Goal: Task Accomplishment & Management: Manage account settings

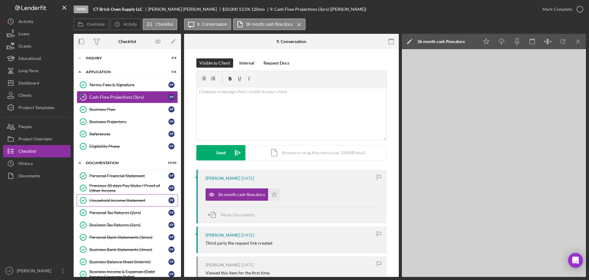
click at [129, 204] on link "Household Income Statement Household Income Statement F P" at bounding box center [127, 200] width 101 height 12
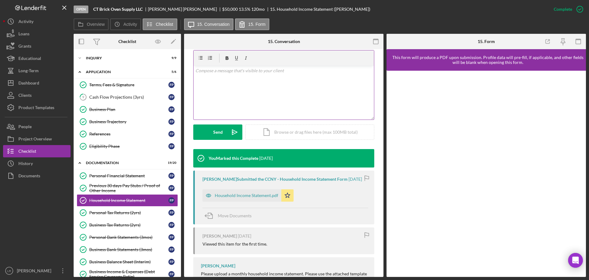
scroll to position [165, 0]
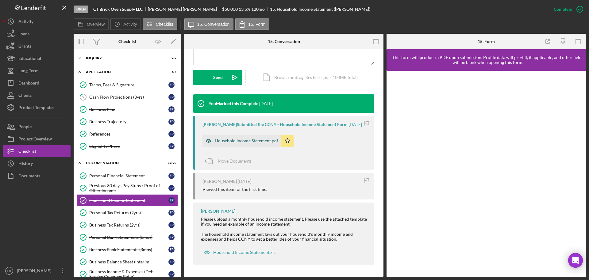
click at [266, 141] on div "Household Income Statement.pdf" at bounding box center [247, 140] width 64 height 5
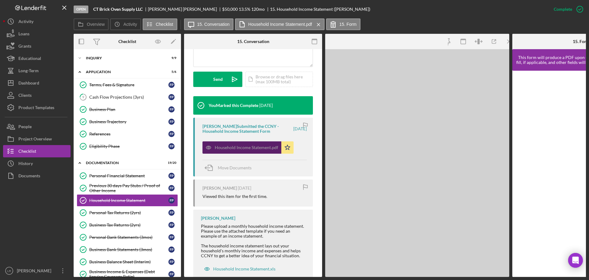
scroll to position [178, 0]
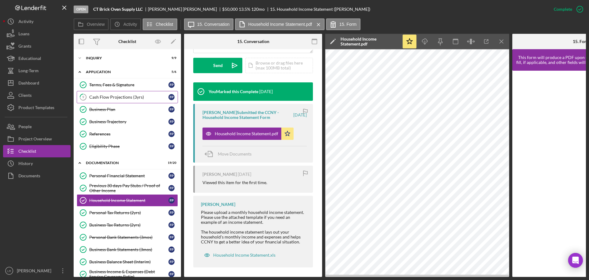
click at [100, 95] on div "Cash Flow Projections (3yrs)" at bounding box center [128, 97] width 79 height 5
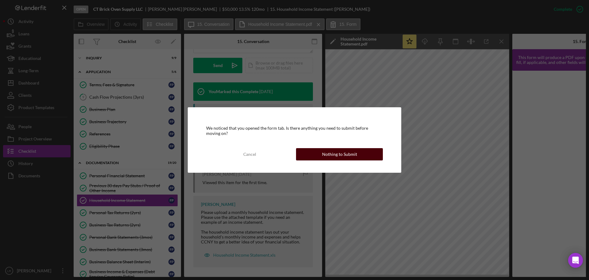
click at [324, 157] on div "Nothing to Submit" at bounding box center [339, 154] width 35 height 12
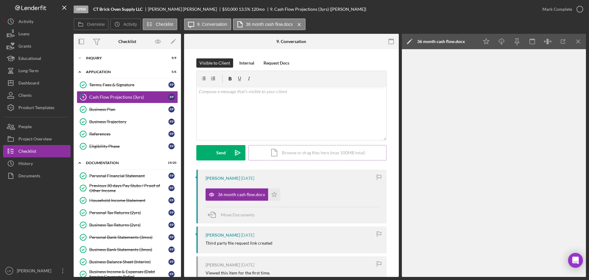
click at [290, 154] on div "Icon/Document Browse or drag files here (max 100MB total) Tap to choose files o…" at bounding box center [318, 152] width 138 height 15
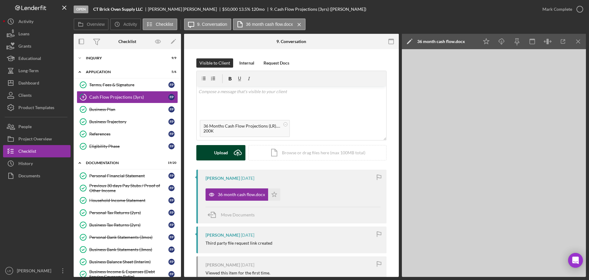
click at [214, 150] on div "Upload" at bounding box center [221, 152] width 14 height 15
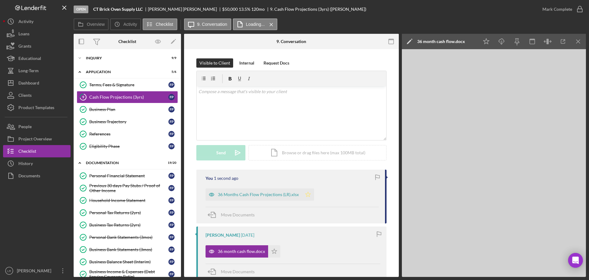
click at [309, 196] on icon "Icon/Star" at bounding box center [308, 194] width 12 height 12
click at [579, 10] on icon "button" at bounding box center [579, 9] width 15 height 15
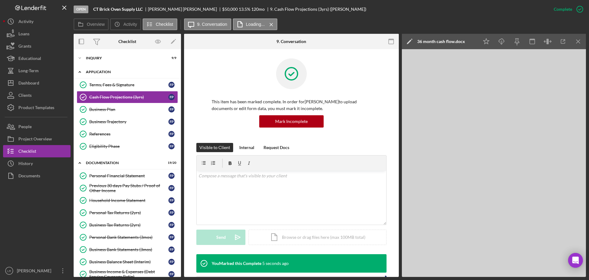
click at [91, 70] on div "Icon/Expander Application 6 / 6" at bounding box center [127, 72] width 107 height 13
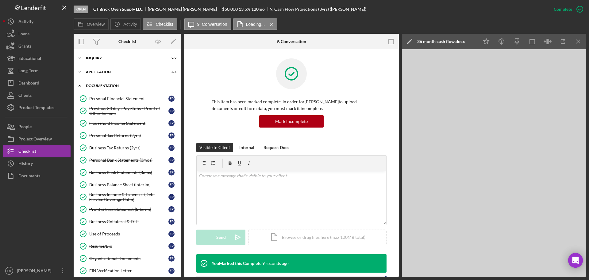
click at [106, 84] on div "Documentation" at bounding box center [129, 86] width 87 height 4
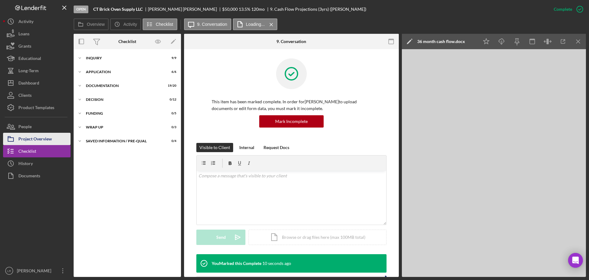
click at [52, 136] on div "Project Overview" at bounding box center [34, 140] width 33 height 14
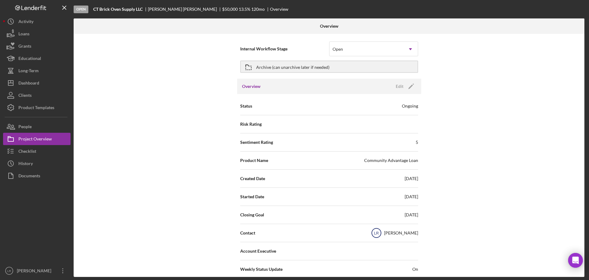
click at [384, 233] on icon "LR" at bounding box center [376, 232] width 15 height 15
click at [406, 84] on icon "Icon/Edit" at bounding box center [411, 86] width 15 height 15
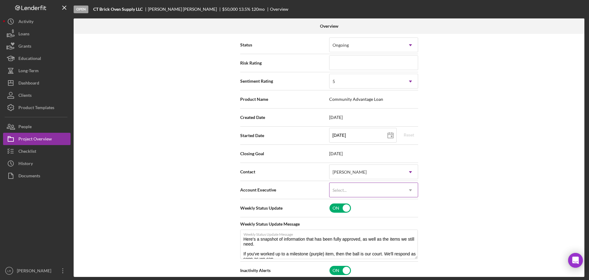
scroll to position [61, 0]
click at [353, 172] on div "[PERSON_NAME]" at bounding box center [350, 171] width 34 height 5
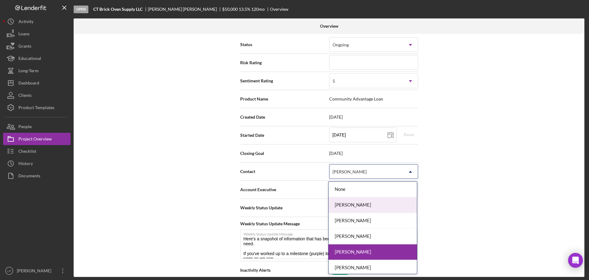
click at [353, 204] on div "[PERSON_NAME]" at bounding box center [373, 205] width 88 height 16
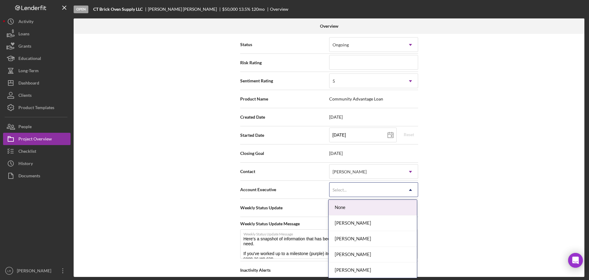
click at [346, 191] on div "Select..." at bounding box center [340, 189] width 14 height 5
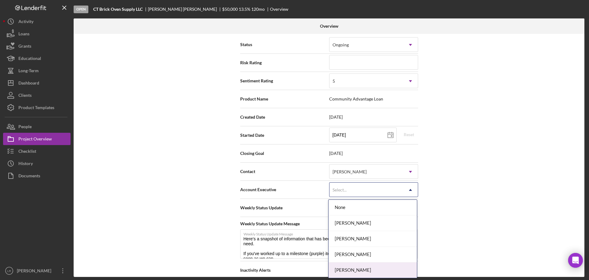
click at [349, 266] on div "[PERSON_NAME]" at bounding box center [373, 270] width 88 height 16
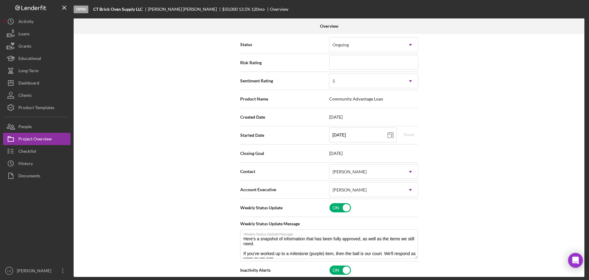
click at [453, 181] on div "Internal Workflow Stage Open Icon/Dropdown Arrow Archive (can unarchive later i…" at bounding box center [329, 155] width 511 height 243
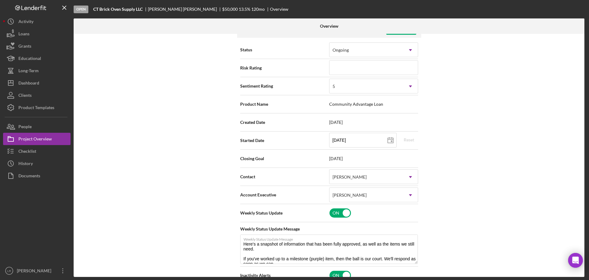
scroll to position [0, 0]
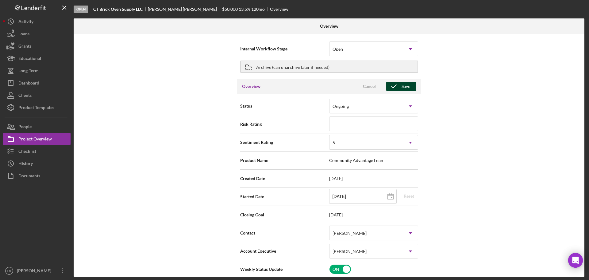
click at [402, 86] on div "Save" at bounding box center [406, 86] width 9 height 9
type textarea "Here's a snapshot of information that has been fully approved, as well as the i…"
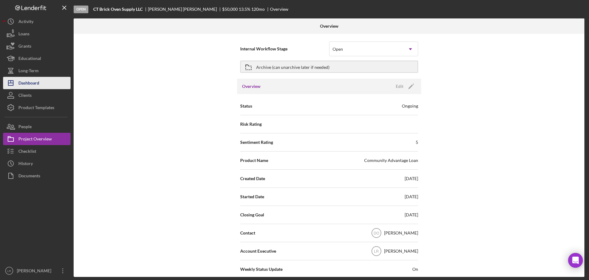
click at [30, 79] on div "Dashboard" at bounding box center [28, 84] width 21 height 14
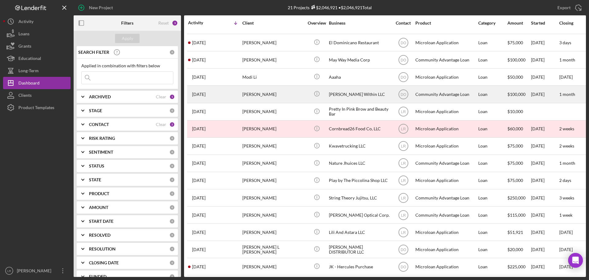
scroll to position [123, 0]
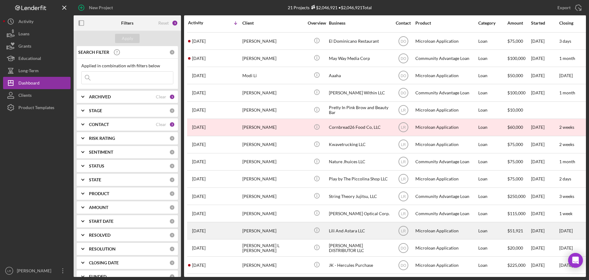
click at [269, 224] on div "[PERSON_NAME]" at bounding box center [273, 230] width 61 height 16
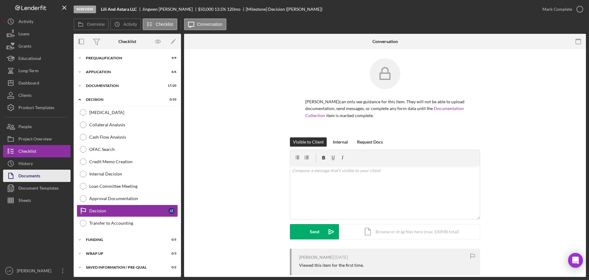
click at [39, 179] on div "Documents" at bounding box center [29, 176] width 22 height 14
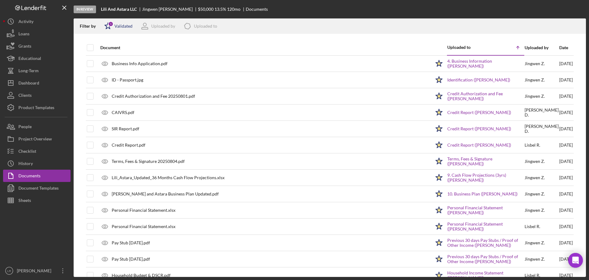
click at [111, 24] on div "1" at bounding box center [111, 24] width 6 height 6
click at [290, 10] on div "In Review [PERSON_NAME] And Astara LLC [PERSON_NAME] $50,000 $50,000 13.5 % 120…" at bounding box center [330, 9] width 513 height 18
click at [89, 49] on input "checkbox" at bounding box center [90, 48] width 6 height 6
checkbox input "true"
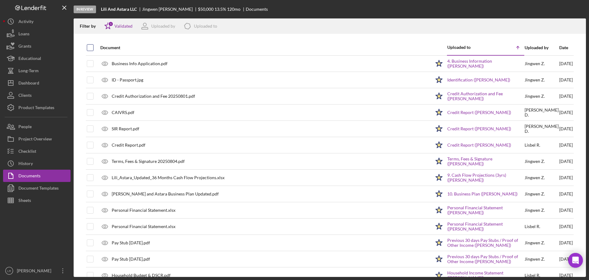
checkbox input "true"
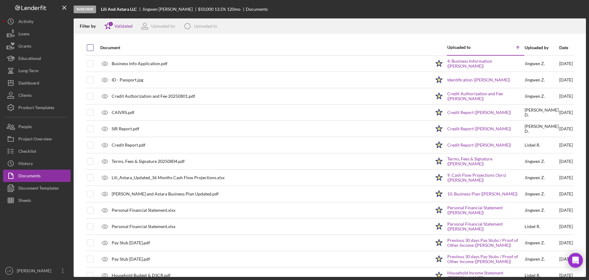
checkbox input "true"
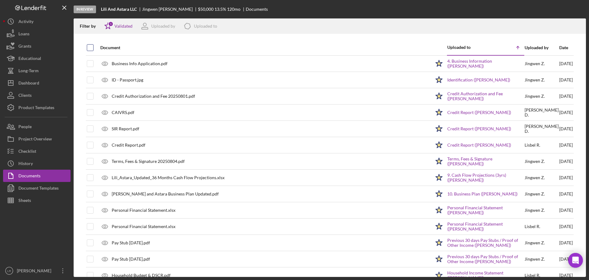
checkbox input "true"
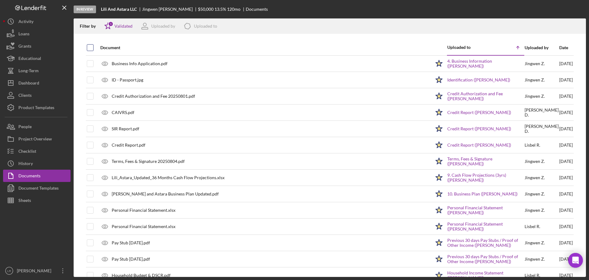
checkbox input "true"
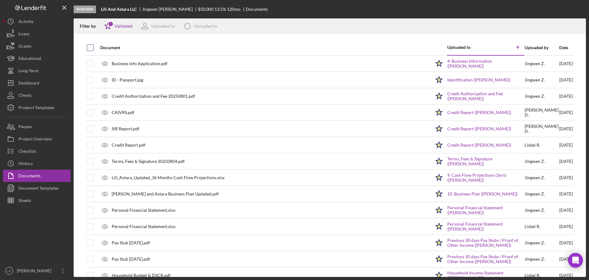
checkbox input "true"
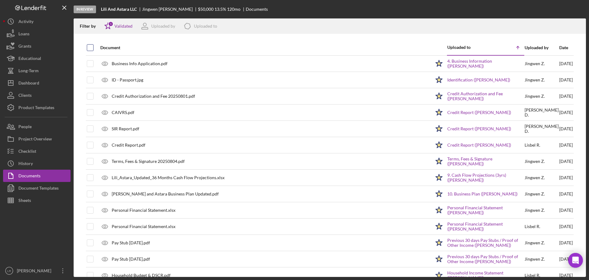
checkbox input "true"
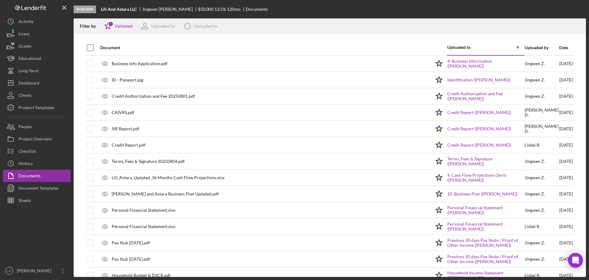
checkbox input "true"
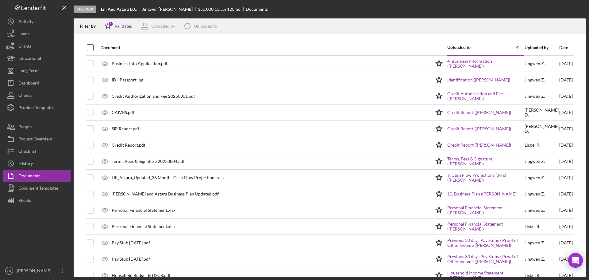
checkbox input "true"
click at [580, 29] on icon "Icon/Download" at bounding box center [579, 26] width 14 height 14
click at [43, 142] on div "Project Overview" at bounding box center [34, 140] width 33 height 14
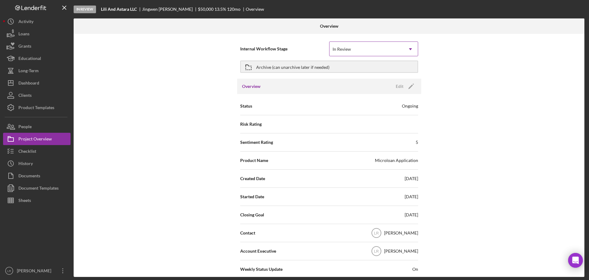
click at [350, 45] on div "In Review" at bounding box center [367, 49] width 74 height 14
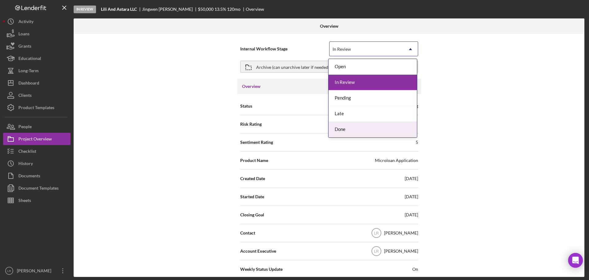
click at [346, 132] on div "Done" at bounding box center [373, 130] width 88 height 16
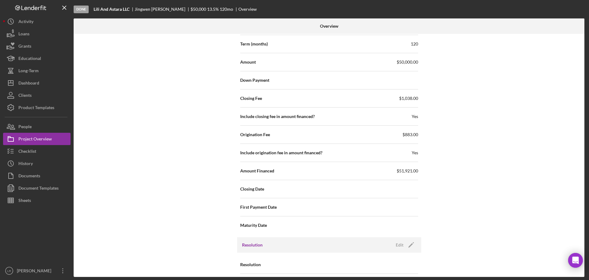
scroll to position [658, 0]
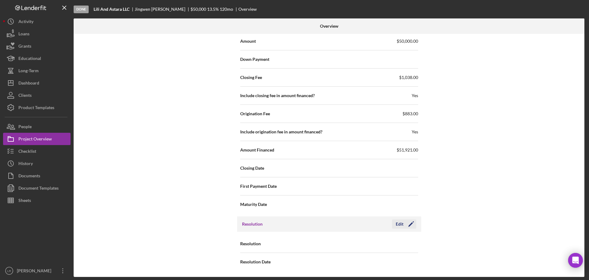
click at [410, 225] on icon "Icon/Edit" at bounding box center [411, 223] width 15 height 15
click at [358, 243] on div "Select..." at bounding box center [367, 244] width 74 height 14
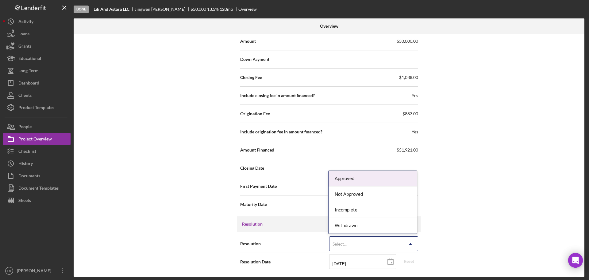
click at [351, 180] on div "Approved" at bounding box center [373, 179] width 88 height 16
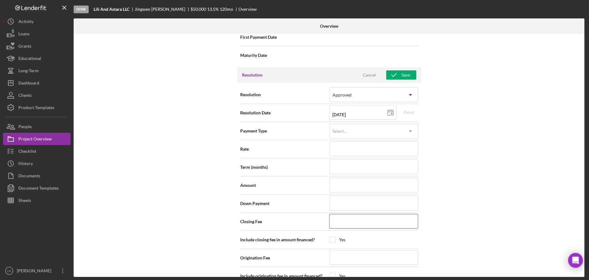
scroll to position [801, 0]
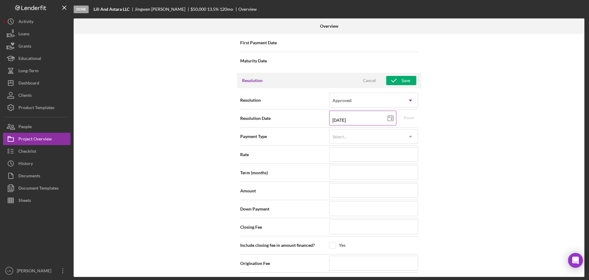
click at [383, 118] on icon at bounding box center [390, 118] width 15 height 15
type input "[DATE]"
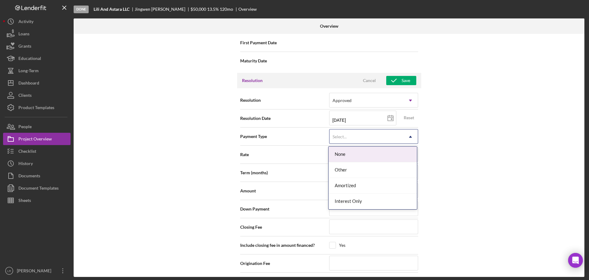
click at [347, 137] on div "Select..." at bounding box center [367, 137] width 74 height 14
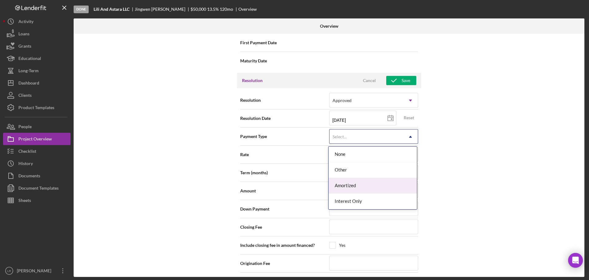
click at [349, 187] on div "Amortized" at bounding box center [373, 186] width 88 height 16
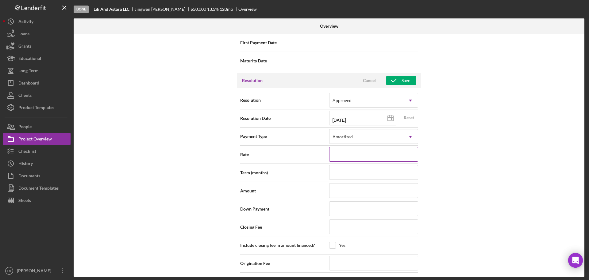
click at [347, 156] on input at bounding box center [373, 154] width 89 height 15
type input "8.500%"
click at [351, 154] on input "8.500%" at bounding box center [373, 154] width 89 height 15
drag, startPoint x: 333, startPoint y: 154, endPoint x: 288, endPoint y: 154, distance: 45.4
click at [288, 154] on div "Rate 8.500%" at bounding box center [329, 154] width 178 height 15
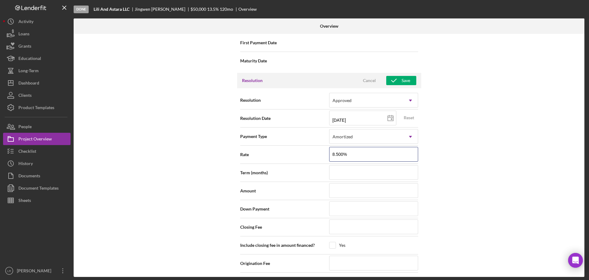
type input "1.500%"
type input "13.500%"
click at [351, 174] on input at bounding box center [373, 172] width 89 height 15
type input "1"
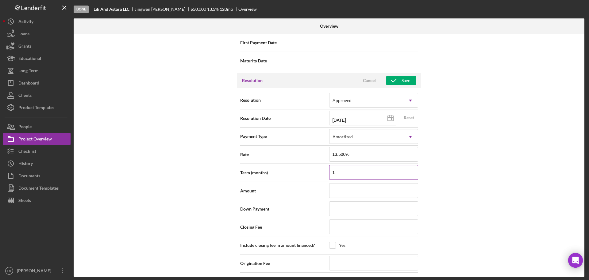
type input "12"
type input "120"
click at [349, 189] on input at bounding box center [373, 190] width 89 height 15
click at [342, 191] on input at bounding box center [373, 190] width 89 height 15
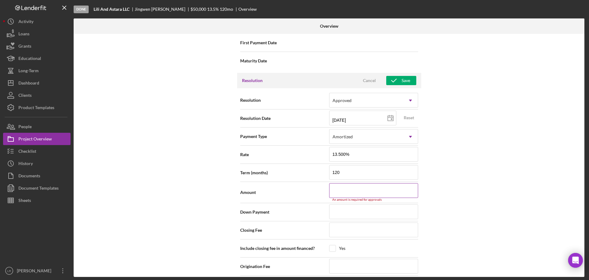
type input "$5"
type input "$52"
type input "$520"
type input "$5,200"
type input "$52,000"
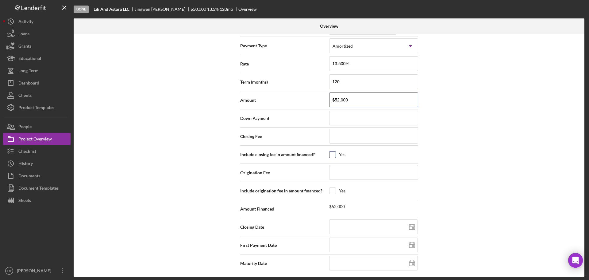
scroll to position [893, 0]
type input "$52,000"
click at [336, 133] on input at bounding box center [373, 134] width 89 height 15
type input "$1"
type input "$10"
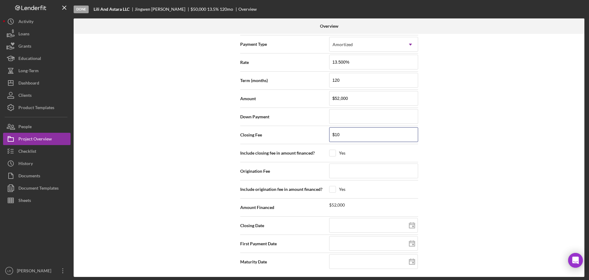
type input "$104"
type input "$1,040"
click at [346, 171] on input at bounding box center [373, 170] width 89 height 15
type input "$1"
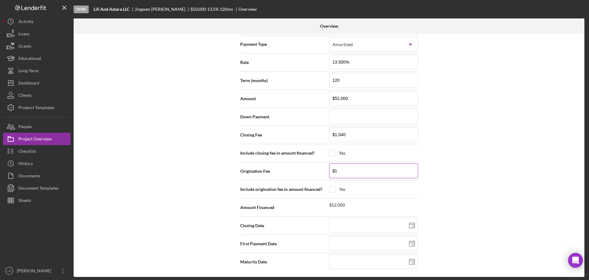
type input "$10"
type input "$104"
drag, startPoint x: 347, startPoint y: 133, endPoint x: 303, endPoint y: 141, distance: 45.2
click at [303, 141] on div "Closing Fee $1,040" at bounding box center [329, 134] width 178 height 15
click at [459, 176] on div "Internal Workflow Stage Done Icon/Dropdown Arrow Archive (can unarchive later i…" at bounding box center [329, 155] width 511 height 243
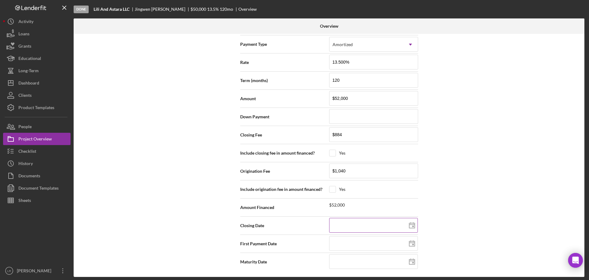
click at [339, 223] on input at bounding box center [373, 225] width 89 height 15
click at [341, 235] on div "First Payment Date" at bounding box center [329, 244] width 178 height 18
click at [353, 248] on input at bounding box center [373, 243] width 89 height 15
click at [344, 266] on input at bounding box center [373, 261] width 89 height 15
click at [335, 263] on input "[DATE]" at bounding box center [373, 261] width 89 height 15
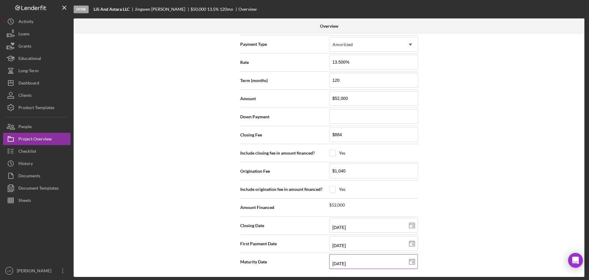
drag, startPoint x: 349, startPoint y: 264, endPoint x: 415, endPoint y: 259, distance: 66.2
click at [420, 263] on div "Resolution Approved Icon/Dropdown Arrow Resolution Date [DATE] [DATE] Reset Pay…" at bounding box center [329, 135] width 184 height 278
click at [512, 216] on div "Internal Workflow Stage Done Icon/Dropdown Arrow Archive (can unarchive later i…" at bounding box center [329, 155] width 511 height 243
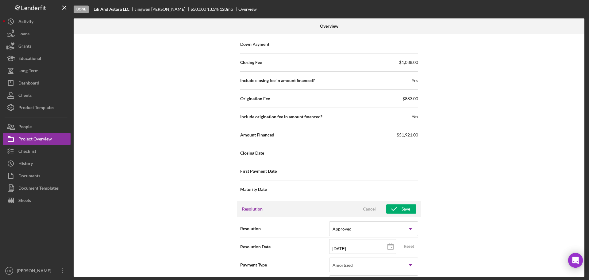
scroll to position [647, 0]
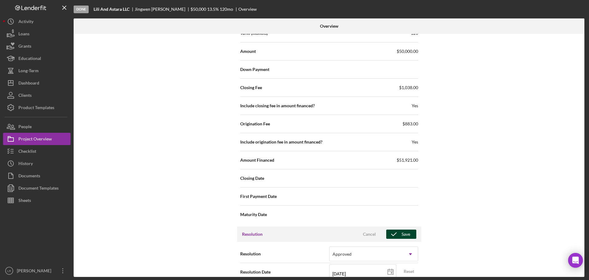
click at [395, 236] on icon "button" at bounding box center [393, 233] width 15 height 15
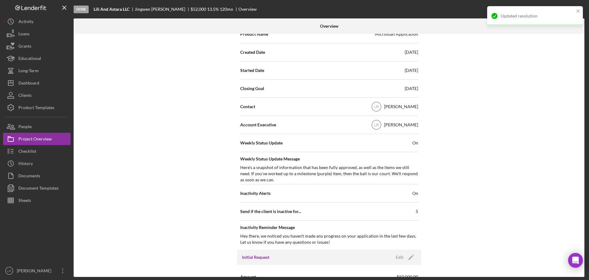
scroll to position [0, 0]
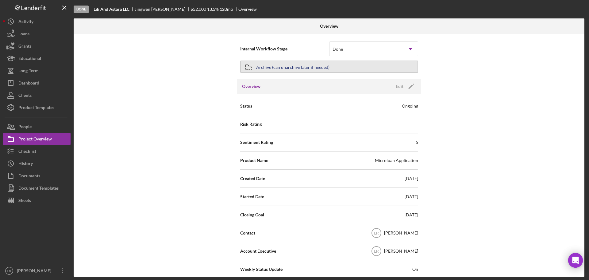
click at [267, 67] on div "Archive (can unarchive later if needed)" at bounding box center [292, 66] width 73 height 11
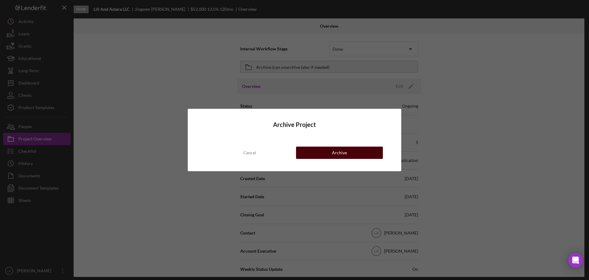
click at [341, 153] on div "Archive" at bounding box center [339, 152] width 15 height 12
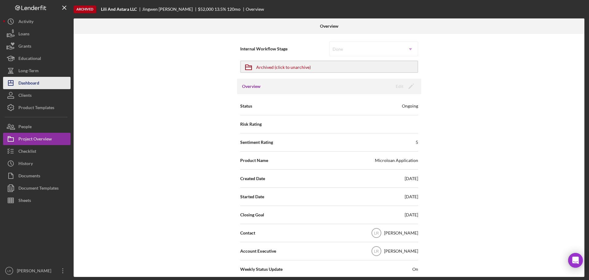
click at [36, 83] on div "Dashboard" at bounding box center [28, 84] width 21 height 14
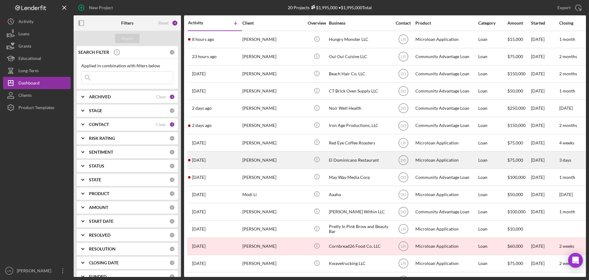
click at [334, 160] on div "El Dominicano Restaurant" at bounding box center [359, 160] width 61 height 16
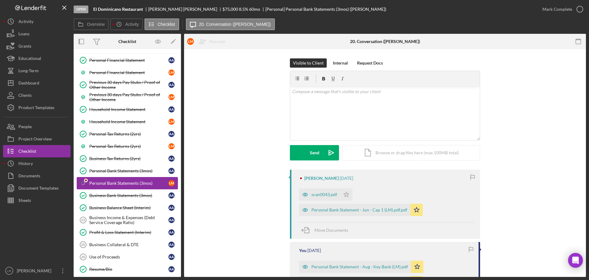
scroll to position [41, 0]
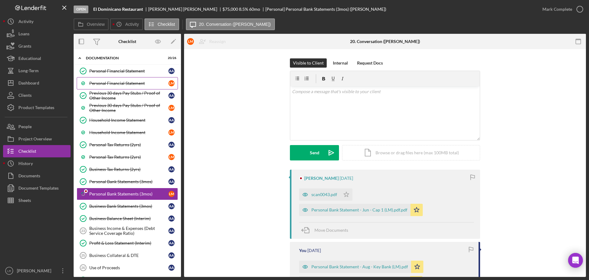
click at [130, 87] on link "Personal Financial Statement [PERSON_NAME]" at bounding box center [127, 83] width 101 height 12
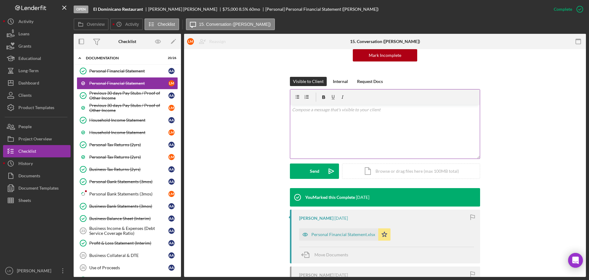
scroll to position [153, 0]
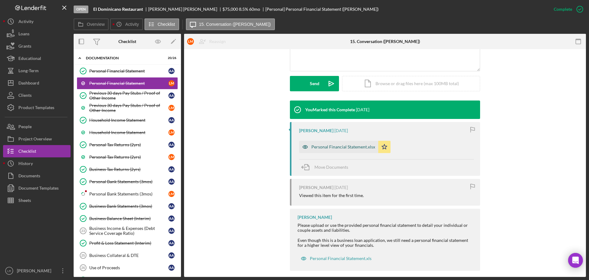
click at [337, 145] on div "Personal Financial Statement.xlsx" at bounding box center [344, 146] width 64 height 5
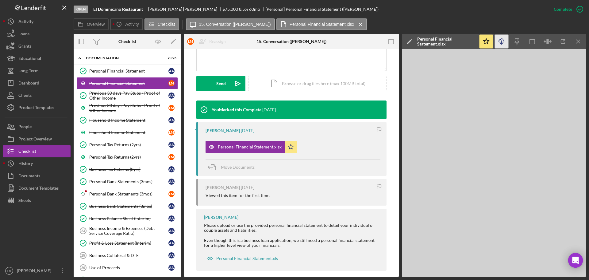
click at [504, 42] on icon "button" at bounding box center [501, 40] width 5 height 3
drag, startPoint x: 138, startPoint y: 69, endPoint x: 191, endPoint y: 74, distance: 53.0
click at [138, 69] on div "Personal Financial Statement" at bounding box center [128, 70] width 79 height 5
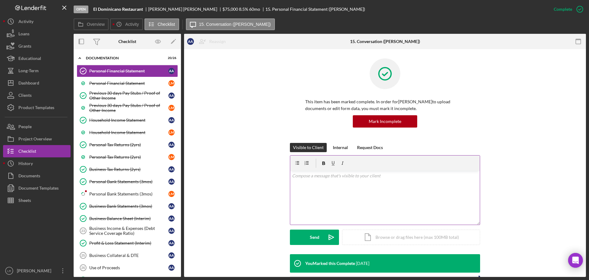
scroll to position [123, 0]
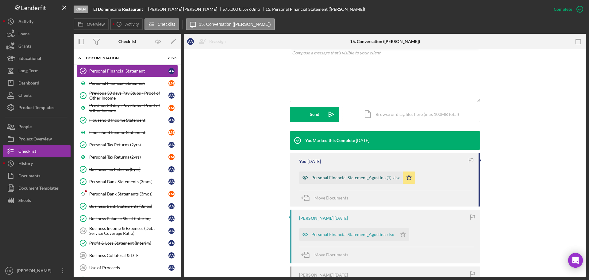
click at [343, 177] on div "Personal Financial Statement_Agustina (1).xlsx" at bounding box center [356, 177] width 88 height 5
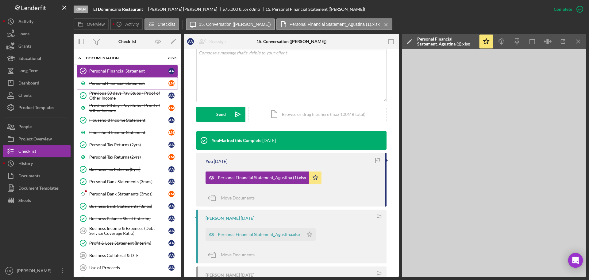
click at [125, 80] on link "Personal Financial Statement [PERSON_NAME]" at bounding box center [127, 83] width 101 height 12
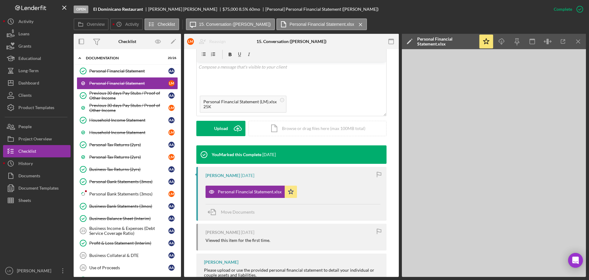
scroll to position [123, 0]
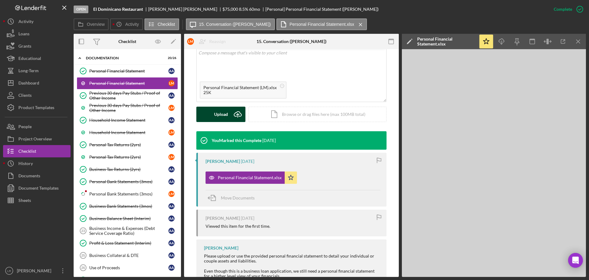
click at [218, 117] on div "Upload" at bounding box center [221, 114] width 14 height 15
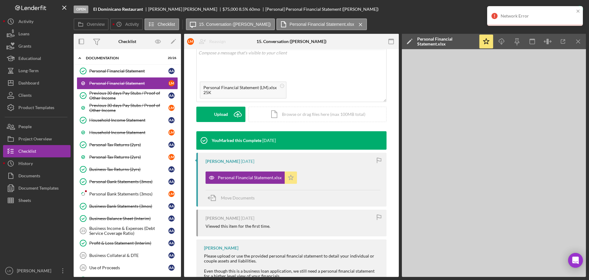
click at [293, 175] on icon "Icon/Star" at bounding box center [291, 177] width 12 height 12
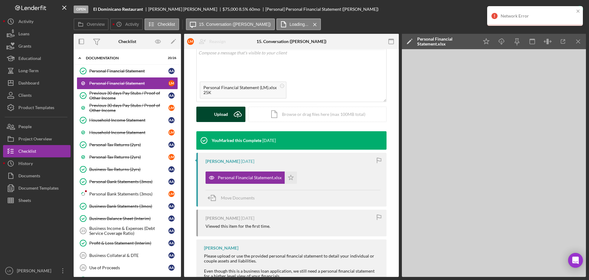
click at [216, 114] on div "Upload" at bounding box center [221, 114] width 14 height 15
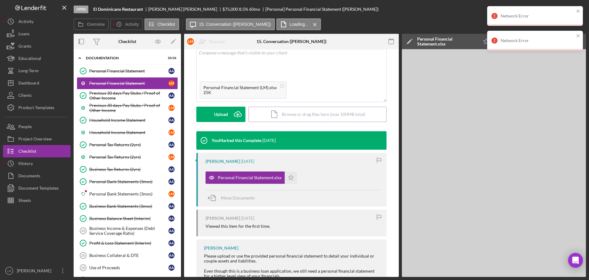
click at [300, 115] on div "Icon/Document Browse or drag files here (max 100MB total) Tap to choose files o…" at bounding box center [318, 114] width 138 height 15
click at [281, 87] on circle at bounding box center [283, 86] width 4 height 4
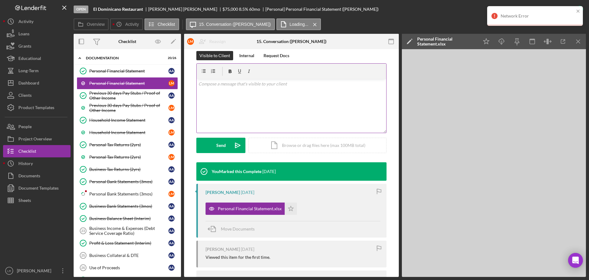
scroll to position [98, 0]
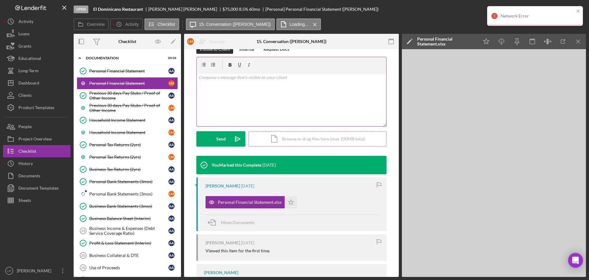
click at [312, 137] on div "Icon/Document Browse or drag files here (max 100MB total) Tap to choose files o…" at bounding box center [318, 138] width 138 height 15
click at [218, 138] on div "Upload" at bounding box center [221, 138] width 14 height 15
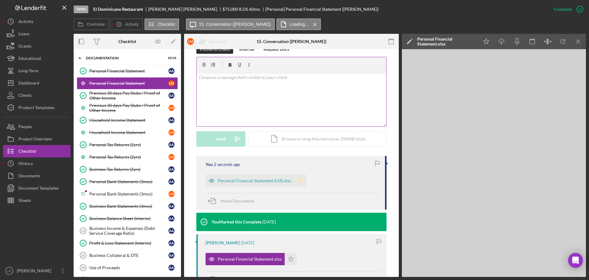
click at [298, 181] on icon "Icon/Star" at bounding box center [300, 180] width 12 height 12
click at [115, 72] on div "Personal Financial Statement" at bounding box center [128, 70] width 79 height 5
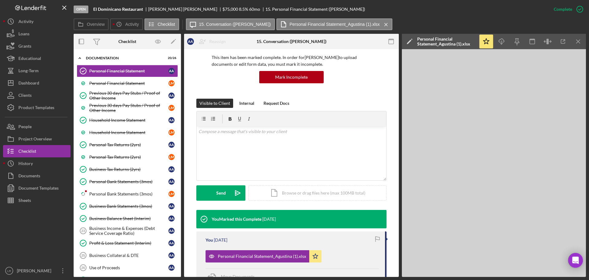
scroll to position [123, 0]
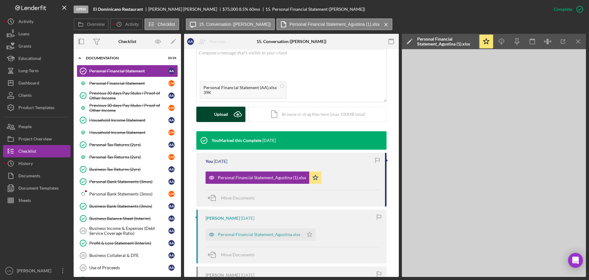
click at [219, 112] on div "Upload" at bounding box center [221, 114] width 14 height 15
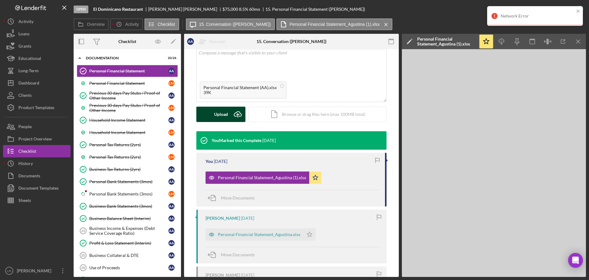
click at [223, 113] on div "Upload" at bounding box center [221, 114] width 14 height 15
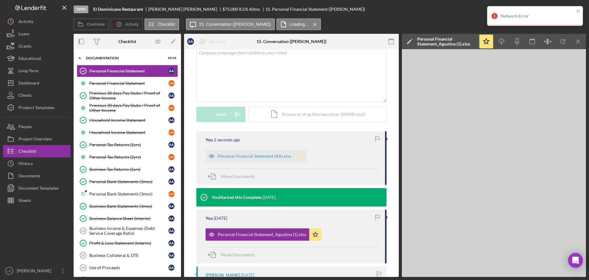
click at [296, 158] on icon "Icon/Star" at bounding box center [300, 156] width 12 height 12
click at [316, 233] on polygon "button" at bounding box center [315, 233] width 5 height 5
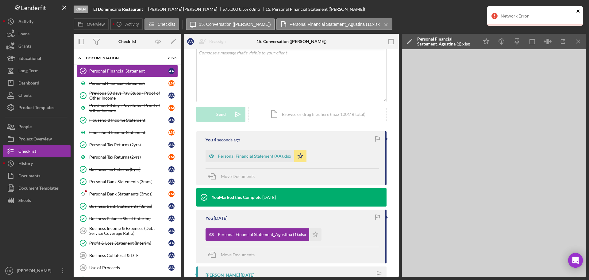
click at [580, 13] on icon "close" at bounding box center [578, 11] width 4 height 5
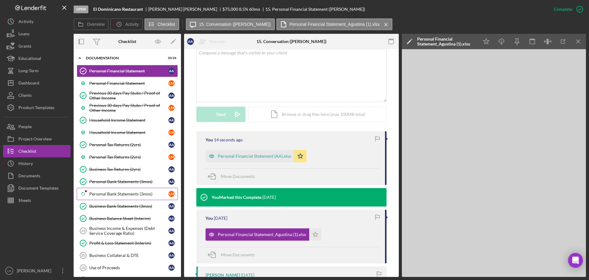
click at [108, 196] on div "Personal Bank Statements (3mos)" at bounding box center [128, 193] width 79 height 5
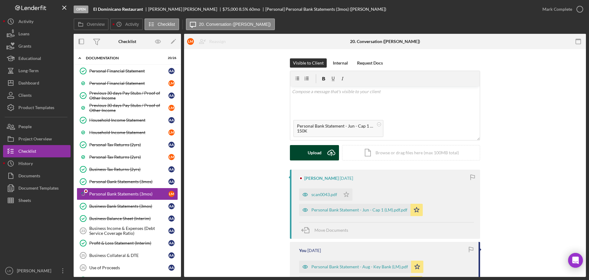
click at [312, 151] on div "Upload" at bounding box center [315, 152] width 14 height 15
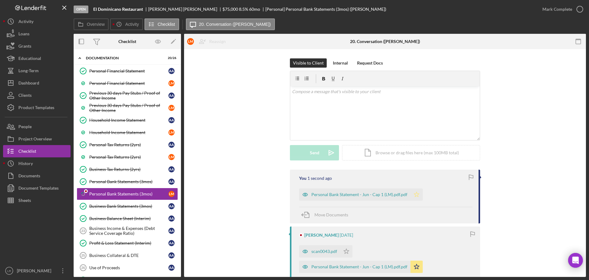
click at [413, 194] on icon "Icon/Star" at bounding box center [417, 194] width 12 height 12
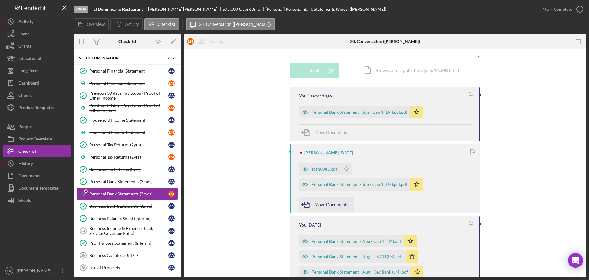
scroll to position [92, 0]
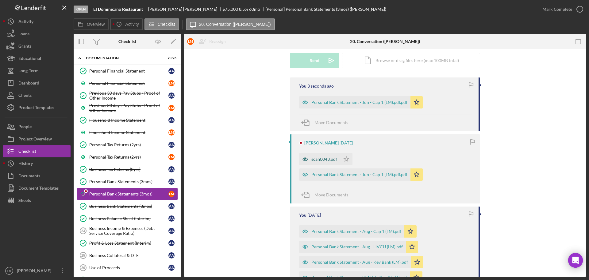
click at [328, 157] on div "scan0043.pdf" at bounding box center [325, 159] width 26 height 5
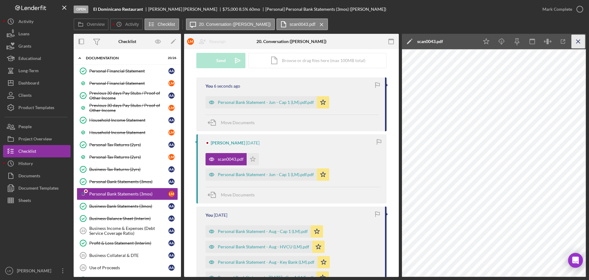
click at [580, 44] on icon "Icon/Menu Close" at bounding box center [579, 42] width 14 height 14
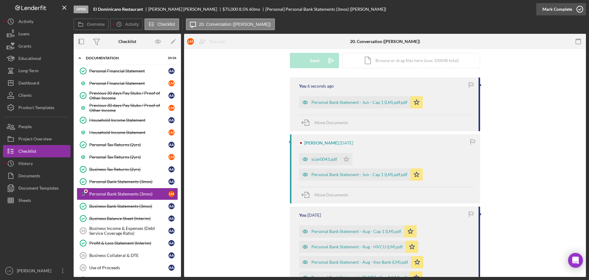
click at [575, 9] on icon "button" at bounding box center [579, 9] width 15 height 15
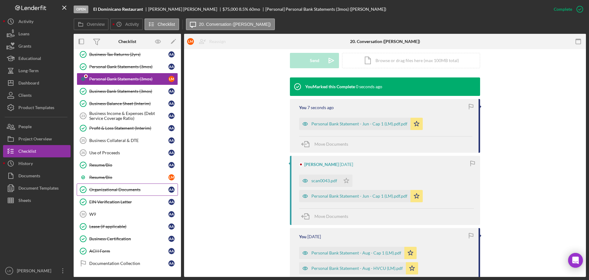
scroll to position [164, 0]
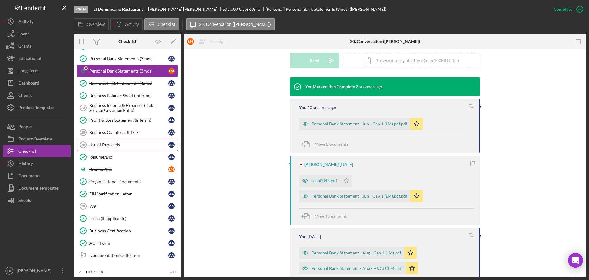
click at [111, 143] on div "Use of Proceeds" at bounding box center [128, 144] width 79 height 5
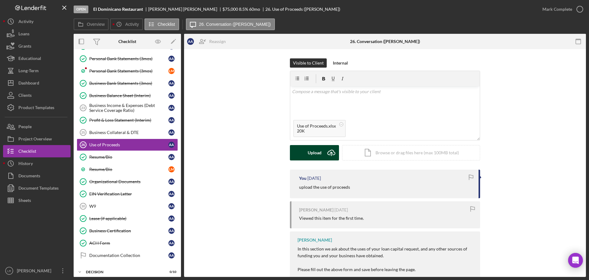
click at [309, 149] on div "Upload" at bounding box center [315, 152] width 14 height 15
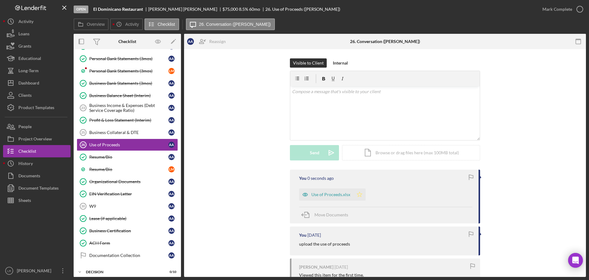
click at [362, 194] on icon "Icon/Star" at bounding box center [360, 194] width 12 height 12
click at [125, 134] on div "Business Collateral & DTE" at bounding box center [128, 132] width 79 height 5
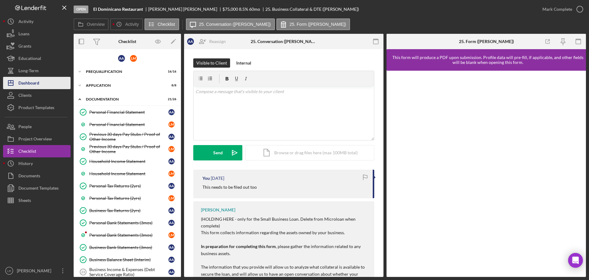
click at [41, 84] on button "Icon/Dashboard Dashboard" at bounding box center [37, 83] width 68 height 12
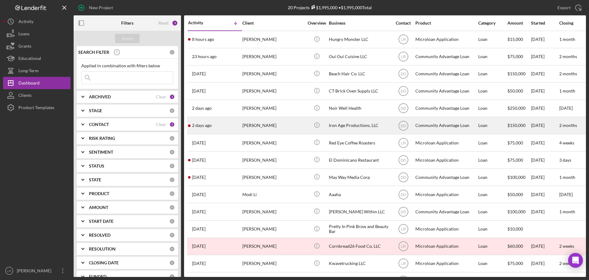
click at [266, 125] on div "[PERSON_NAME]" at bounding box center [273, 125] width 61 height 16
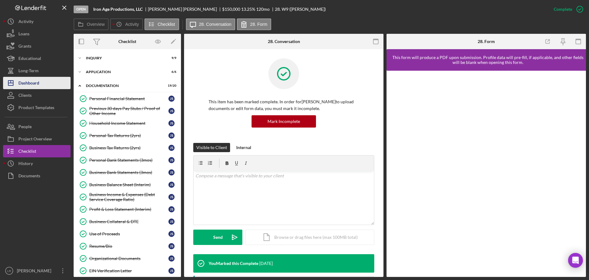
click at [36, 83] on div "Dashboard" at bounding box center [28, 84] width 21 height 14
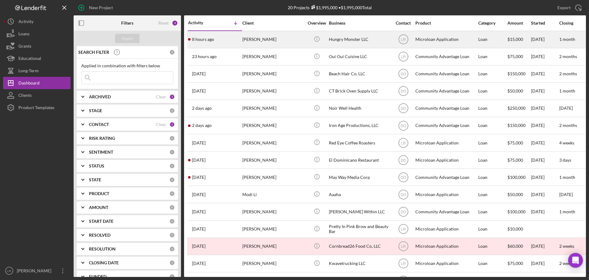
click at [258, 42] on div "[PERSON_NAME]" at bounding box center [273, 39] width 61 height 16
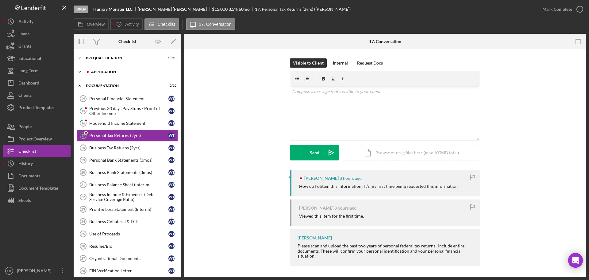
click at [115, 72] on div "Application" at bounding box center [132, 72] width 82 height 4
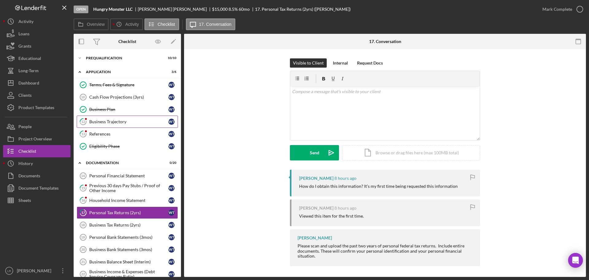
click at [111, 123] on div "Business Trajectory" at bounding box center [128, 121] width 79 height 5
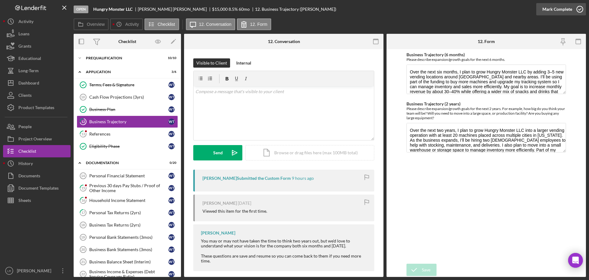
click at [567, 6] on div "Mark Complete" at bounding box center [558, 9] width 30 height 12
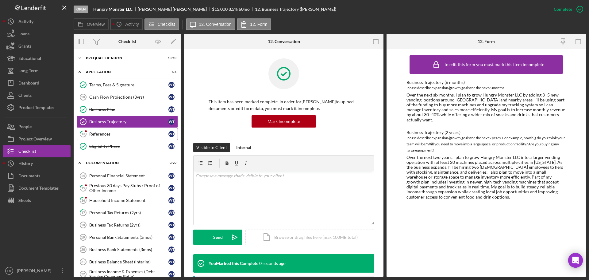
click at [95, 137] on link "13 References W T" at bounding box center [127, 134] width 101 height 12
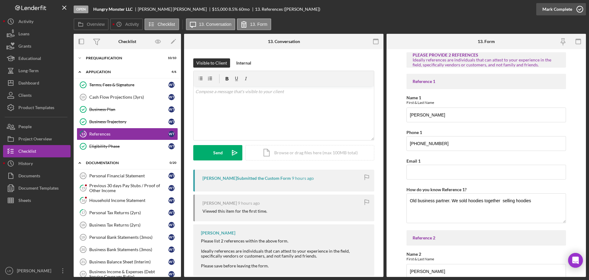
click at [562, 9] on div "Mark Complete" at bounding box center [558, 9] width 30 height 12
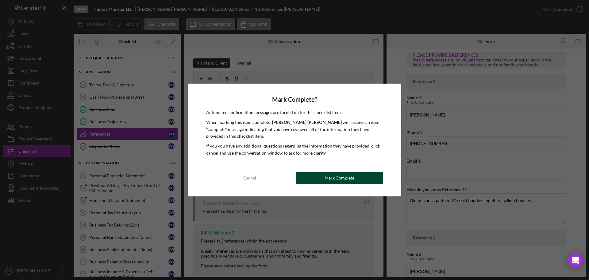
drag, startPoint x: 334, startPoint y: 174, endPoint x: 329, endPoint y: 172, distance: 5.4
click at [334, 174] on div "Mark Complete" at bounding box center [340, 178] width 30 height 12
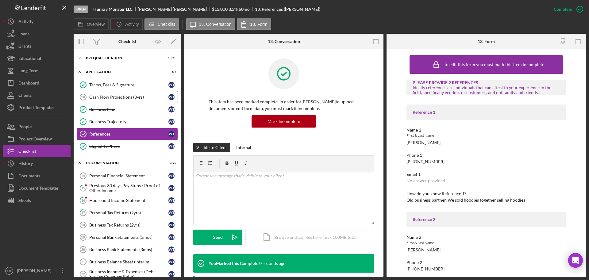
click at [107, 95] on div "Cash Flow Projections (3yrs)" at bounding box center [128, 97] width 79 height 5
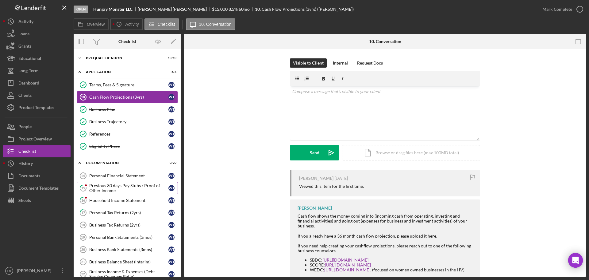
click at [110, 187] on div "Previous 30 days Pay Stubs / Proof of Other Income" at bounding box center [128, 188] width 79 height 10
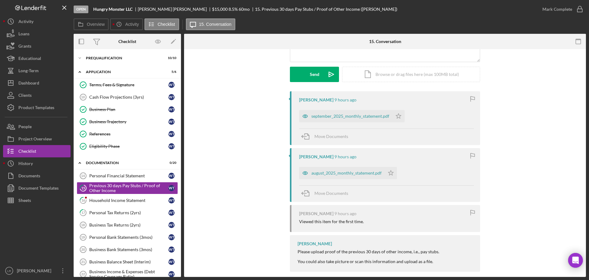
scroll to position [85, 0]
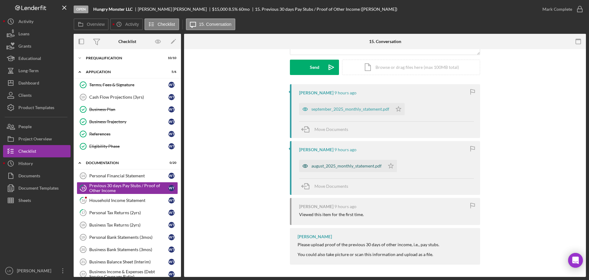
click at [347, 165] on div "august_2025_monthly_statement.pdf" at bounding box center [347, 165] width 70 height 5
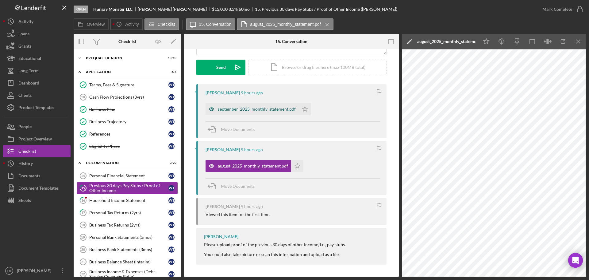
click at [264, 108] on div "september_2025_monthly_statement.pdf" at bounding box center [257, 109] width 78 height 5
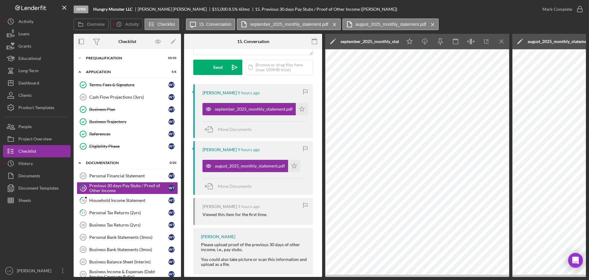
click at [333, 39] on icon "Icon/Edit" at bounding box center [332, 41] width 15 height 15
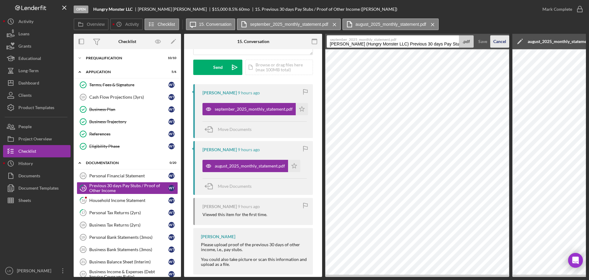
click at [505, 39] on div "Cancel" at bounding box center [500, 41] width 13 height 12
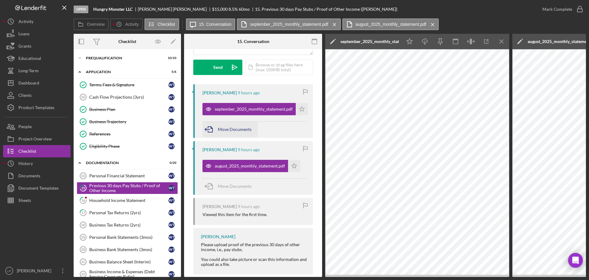
click at [227, 128] on span "Move Documents" at bounding box center [235, 128] width 34 height 5
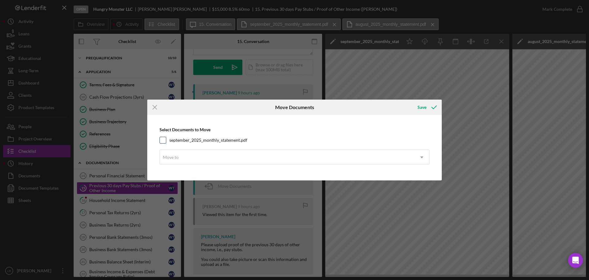
click at [214, 139] on label "september_2025_monthly_statement.pdf" at bounding box center [208, 140] width 78 height 6
click at [166, 139] on input "september_2025_monthly_statement.pdf" at bounding box center [163, 140] width 6 height 6
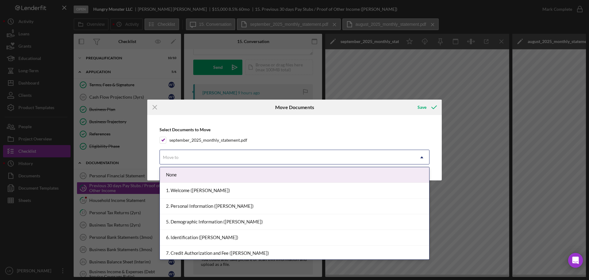
click at [208, 162] on div "Move to" at bounding box center [287, 157] width 255 height 14
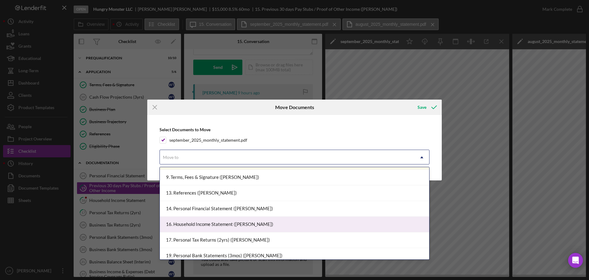
scroll to position [153, 0]
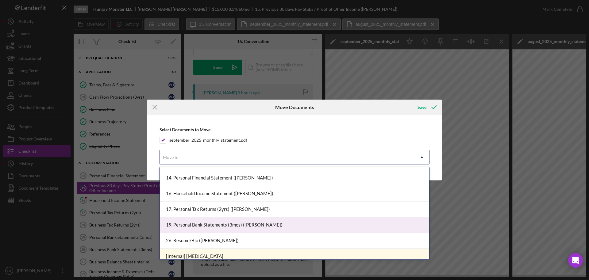
click at [223, 224] on div "19. Personal Bank Statements (3mos) ([PERSON_NAME])" at bounding box center [295, 225] width 270 height 16
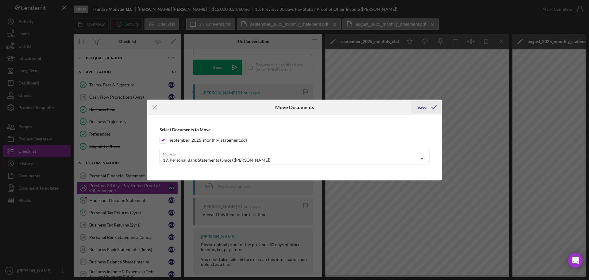
click at [426, 107] on div "Save" at bounding box center [422, 107] width 9 height 12
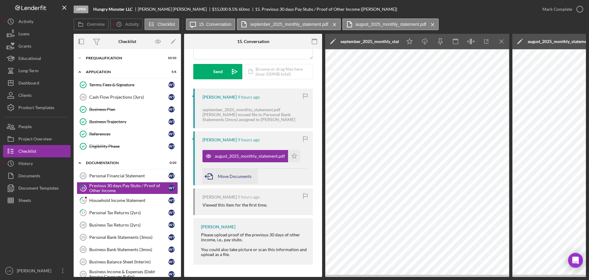
click at [227, 173] on span "Move Documents" at bounding box center [235, 175] width 34 height 5
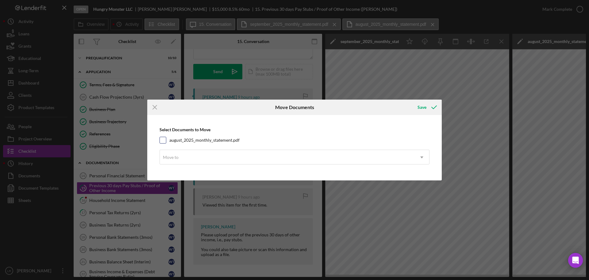
click at [184, 139] on label "august_2025_monthly_statement.pdf" at bounding box center [204, 140] width 70 height 6
click at [166, 139] on input "august_2025_monthly_statement.pdf" at bounding box center [163, 140] width 6 height 6
click at [184, 159] on div "Move to" at bounding box center [287, 157] width 255 height 14
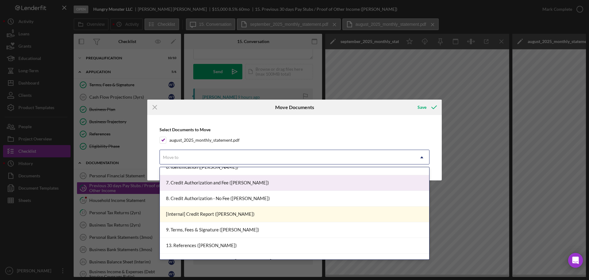
scroll to position [153, 0]
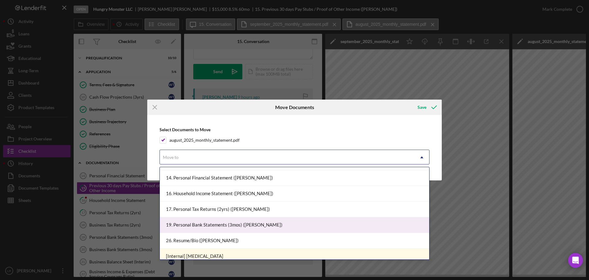
click at [209, 223] on div "19. Personal Bank Statements (3mos) ([PERSON_NAME])" at bounding box center [295, 225] width 270 height 16
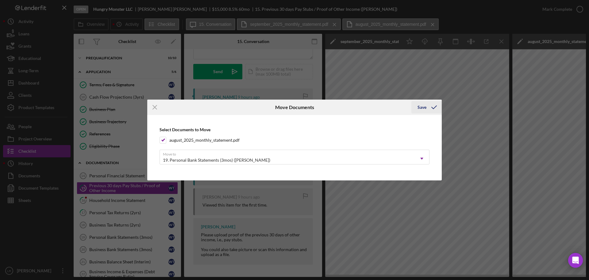
click at [423, 107] on div "Save" at bounding box center [422, 107] width 9 height 12
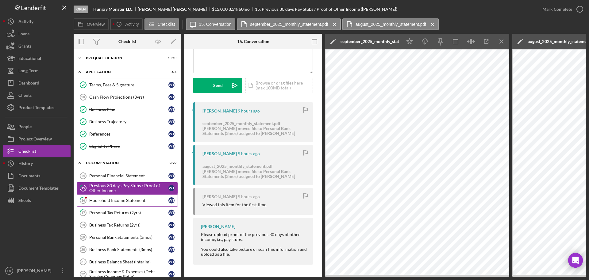
click at [106, 201] on div "Household Income Statement" at bounding box center [128, 200] width 79 height 5
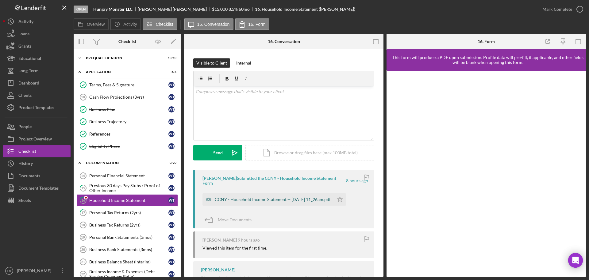
click at [269, 198] on div "CCNY - Household Income Statement -- [DATE] 11_26am.pdf" at bounding box center [268, 199] width 131 height 12
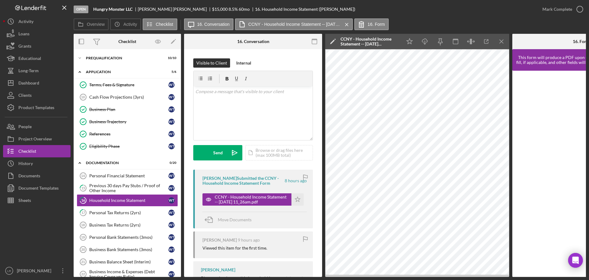
click at [334, 41] on polygon at bounding box center [332, 42] width 5 height 5
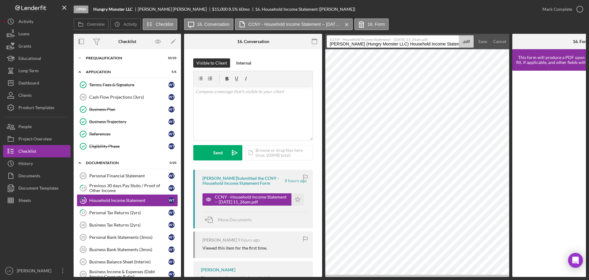
drag, startPoint x: 402, startPoint y: 45, endPoint x: -28, endPoint y: 28, distance: 430.1
click at [0, 28] on html "Open Hungry Monster LLC [PERSON_NAME] $15,000 $15,000 8.5 % 60 mo 16. Household…" at bounding box center [294, 140] width 589 height 280
drag, startPoint x: 388, startPoint y: 45, endPoint x: 483, endPoint y: 42, distance: 95.2
click at [492, 43] on form "CCNY - Household Income Statement -- [DATE] 11_26am.pdf Household Income Statem…" at bounding box center [417, 41] width 184 height 15
drag, startPoint x: 488, startPoint y: 43, endPoint x: 478, endPoint y: 41, distance: 10.5
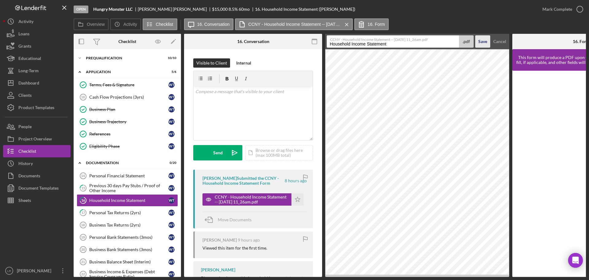
click at [488, 43] on button "Save" at bounding box center [482, 41] width 15 height 12
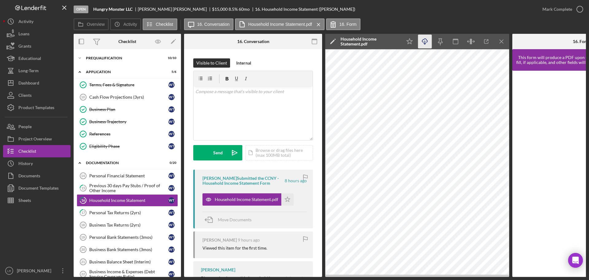
drag, startPoint x: 412, startPoint y: 42, endPoint x: 423, endPoint y: 41, distance: 11.4
click at [412, 41] on icon "Icon/Star" at bounding box center [410, 42] width 14 height 14
click at [426, 41] on icon "Icon/Download" at bounding box center [425, 42] width 14 height 14
click at [545, 10] on div "Mark Complete" at bounding box center [558, 9] width 30 height 12
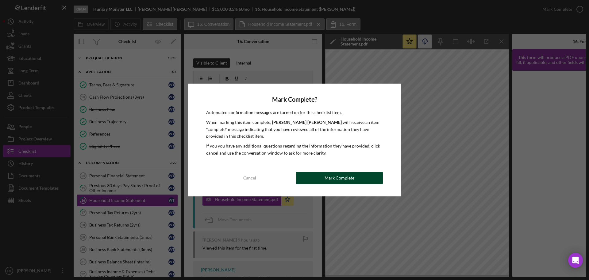
click at [346, 176] on div "Mark Complete" at bounding box center [340, 178] width 30 height 12
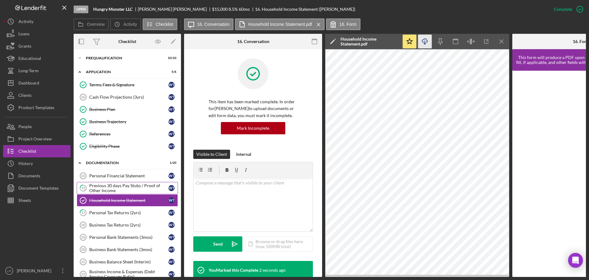
drag, startPoint x: 123, startPoint y: 188, endPoint x: 130, endPoint y: 188, distance: 7.4
click at [123, 188] on div "Previous 30 days Pay Stubs / Proof of Other Income" at bounding box center [128, 188] width 79 height 10
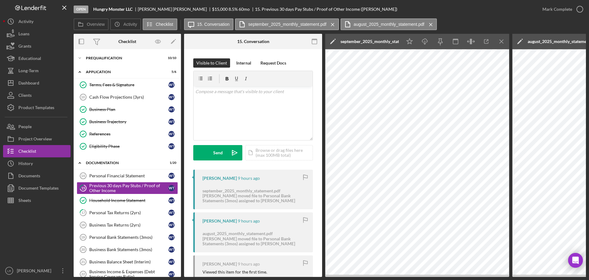
scroll to position [69, 0]
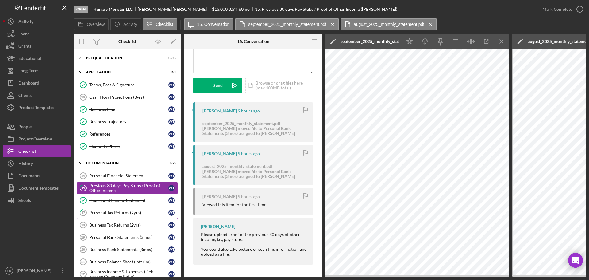
click at [125, 212] on div "Personal Tax Returns (2yrs)" at bounding box center [128, 212] width 79 height 5
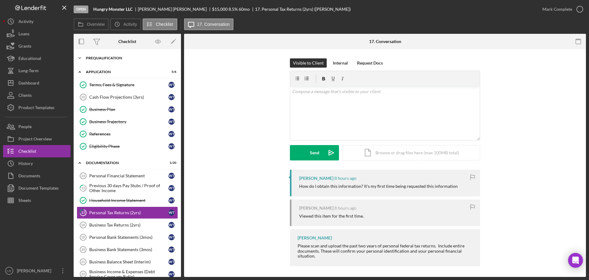
click at [108, 63] on div "Icon/Expander Prequalification 10 / 10" at bounding box center [127, 58] width 107 height 12
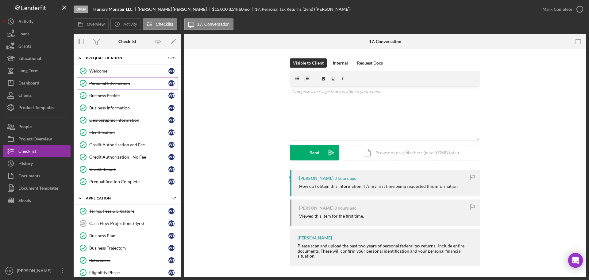
click at [114, 81] on div "Personal Information" at bounding box center [128, 83] width 79 height 5
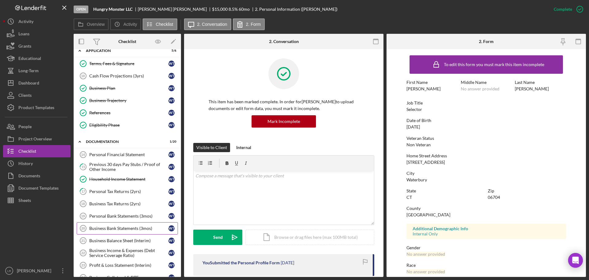
scroll to position [153, 0]
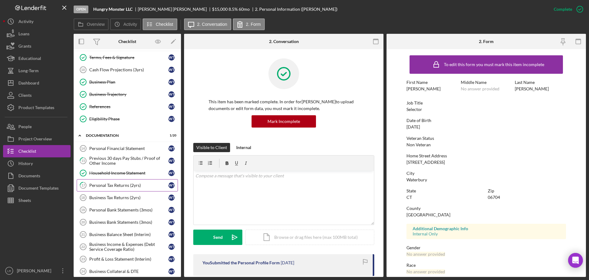
click at [111, 184] on div "Personal Tax Returns (2yrs)" at bounding box center [128, 185] width 79 height 5
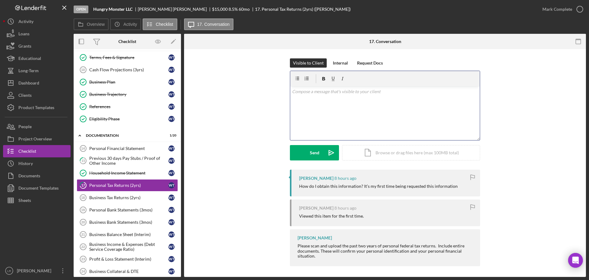
click at [346, 114] on div "v Color teal Color pink Remove color Add row above Add row below Add column bef…" at bounding box center [385, 113] width 190 height 54
click at [316, 98] on p "Who/where did you file your taxes? They should have given you a copy of your ta…" at bounding box center [385, 95] width 186 height 14
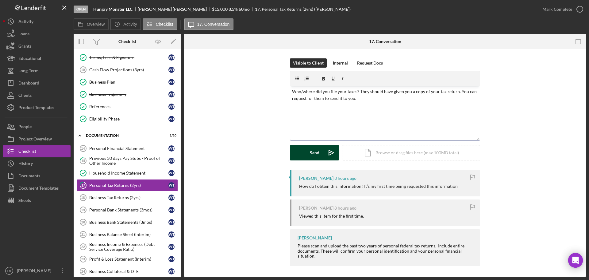
click at [320, 150] on button "Send Icon/icon-invite-send" at bounding box center [314, 152] width 49 height 15
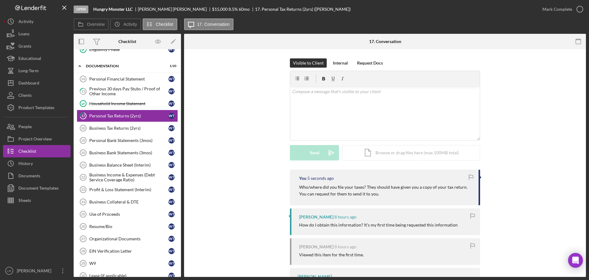
scroll to position [203, 0]
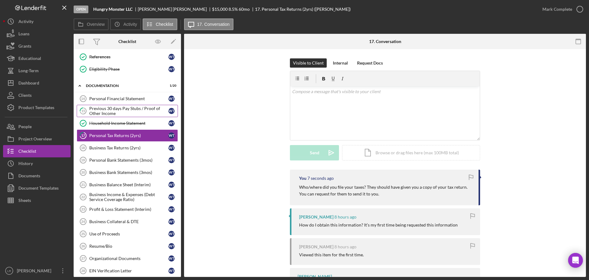
click at [121, 108] on div "Previous 30 days Pay Stubs / Proof of Other Income" at bounding box center [128, 111] width 79 height 10
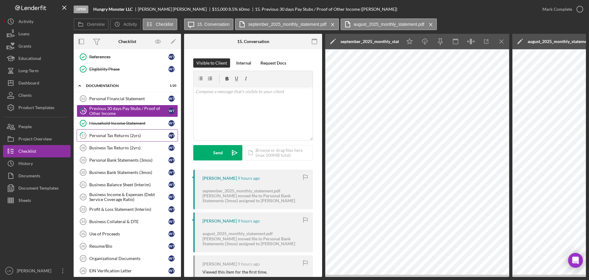
click at [117, 135] on div "Personal Tax Returns (2yrs)" at bounding box center [128, 135] width 79 height 5
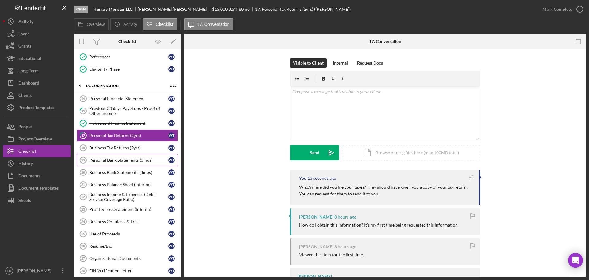
click at [116, 162] on div "Personal Bank Statements (3mos)" at bounding box center [128, 159] width 79 height 5
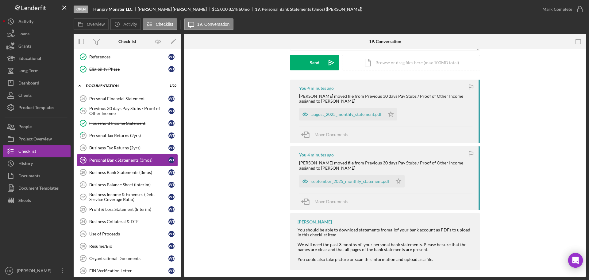
scroll to position [92, 0]
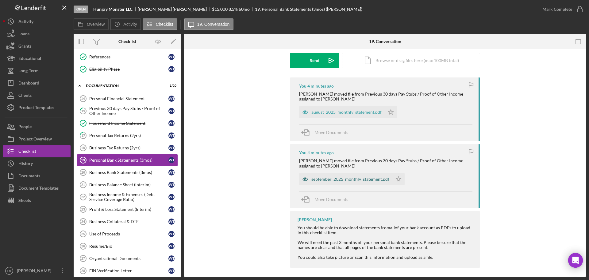
click at [354, 178] on div "september_2025_monthly_statement.pdf" at bounding box center [351, 179] width 78 height 5
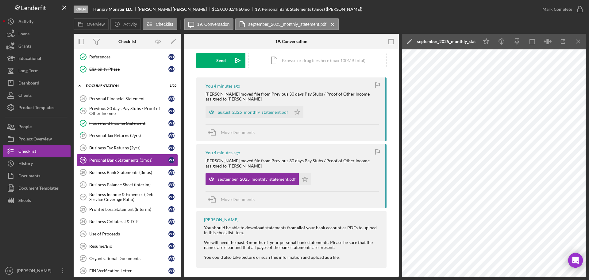
click at [409, 39] on icon "Icon/Edit" at bounding box center [409, 41] width 15 height 15
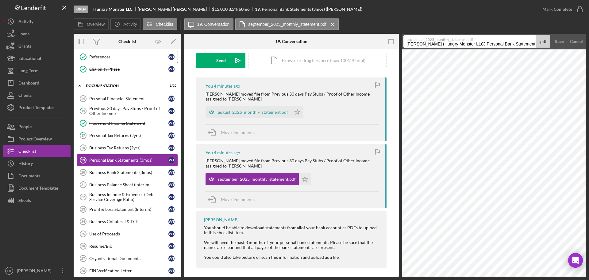
drag, startPoint x: 478, startPoint y: 44, endPoint x: 105, endPoint y: 52, distance: 373.4
click at [105, 52] on div "Overview Internal Workflow Stage Open Icon/Dropdown Arrow Archive (can unarchiv…" at bounding box center [330, 155] width 513 height 243
drag, startPoint x: 456, startPoint y: 45, endPoint x: 589, endPoint y: 42, distance: 133.5
click at [589, 42] on div "Open Hungry Monster LLC [PERSON_NAME] $15,000 $15,000 8.5 % 60 mo 19. Personal …" at bounding box center [294, 140] width 589 height 280
click at [552, 35] on button "Save" at bounding box center [559, 41] width 15 height 12
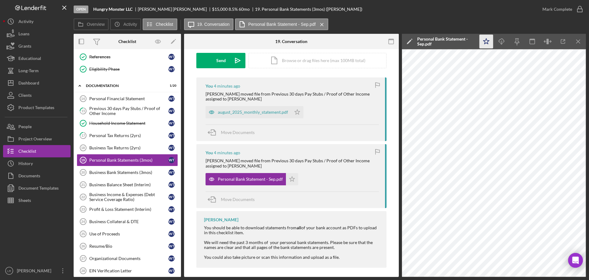
click at [488, 39] on icon "Icon/Star" at bounding box center [487, 42] width 14 height 14
click at [502, 38] on icon "Icon/Download" at bounding box center [502, 42] width 14 height 14
click at [231, 111] on div "august_2025_monthly_statement.pdf" at bounding box center [253, 112] width 70 height 5
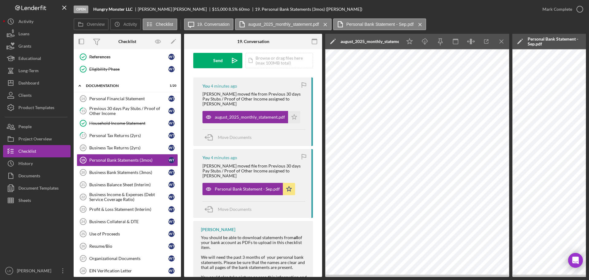
click at [329, 41] on icon "Icon/Edit" at bounding box center [332, 41] width 15 height 15
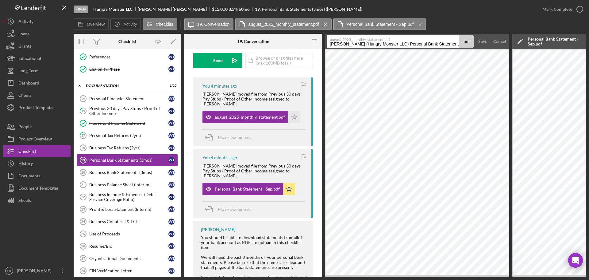
drag, startPoint x: 400, startPoint y: 44, endPoint x: -86, endPoint y: 51, distance: 485.7
click at [0, 51] on html "Open Hungry Monster LLC [PERSON_NAME] $15,000 $15,000 8.5 % 60 mo 19. Personal …" at bounding box center [294, 140] width 589 height 280
drag, startPoint x: 378, startPoint y: 46, endPoint x: 466, endPoint y: 48, distance: 87.8
click at [466, 48] on form "august_2025_monthly_statement.pdf Personal Bank Statements (3mos) 20251008 .pdf…" at bounding box center [417, 41] width 184 height 15
click at [479, 40] on div "Save" at bounding box center [483, 41] width 9 height 12
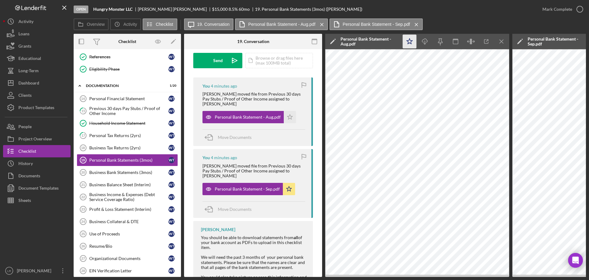
click at [409, 46] on icon "Icon/Star" at bounding box center [410, 42] width 14 height 14
click at [425, 40] on icon "Icon/Download" at bounding box center [425, 42] width 14 height 14
click at [448, 17] on div "Open Hungry Monster LLC [PERSON_NAME] $15,000 $15,000 8.5 % 60 mo 19. Personal …" at bounding box center [305, 9] width 463 height 18
click at [503, 40] on icon "Icon/Menu Close" at bounding box center [502, 42] width 14 height 14
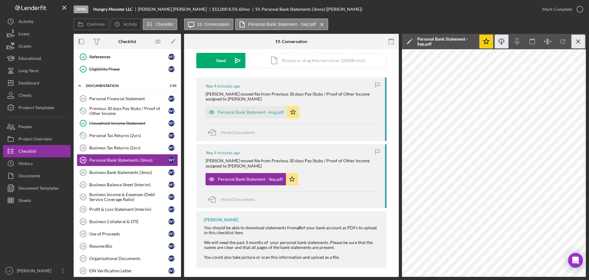
click at [580, 40] on line "button" at bounding box center [578, 41] width 3 height 3
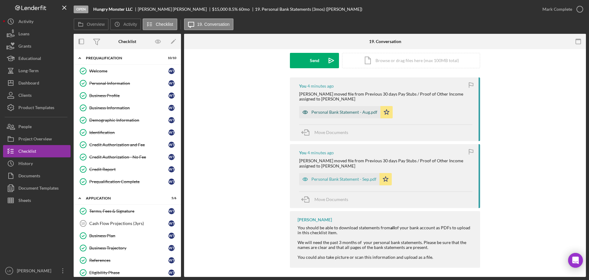
scroll to position [0, 0]
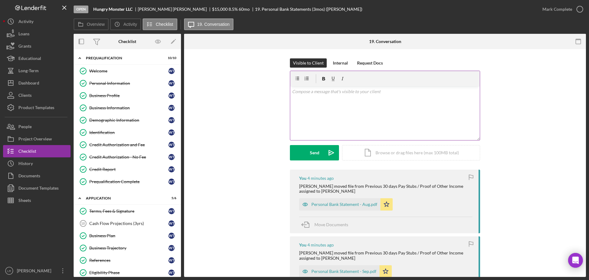
click at [364, 97] on div "v Color teal Color pink Remove color Add row above Add row below Add column bef…" at bounding box center [385, 113] width 190 height 54
click at [312, 150] on div "Send" at bounding box center [315, 152] width 10 height 15
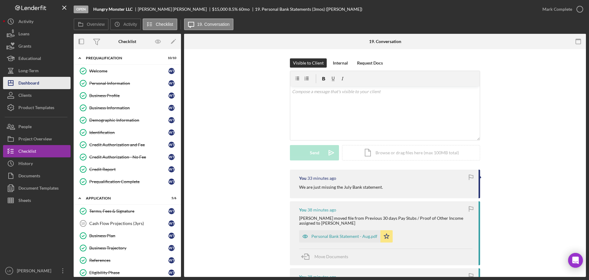
click at [44, 84] on button "Icon/Dashboard Dashboard" at bounding box center [37, 83] width 68 height 12
